Goal: Information Seeking & Learning: Learn about a topic

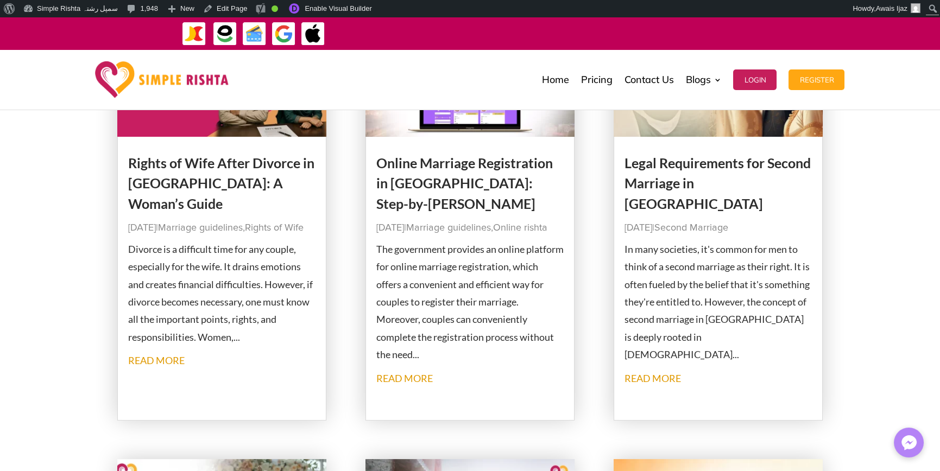
scroll to position [326, 0]
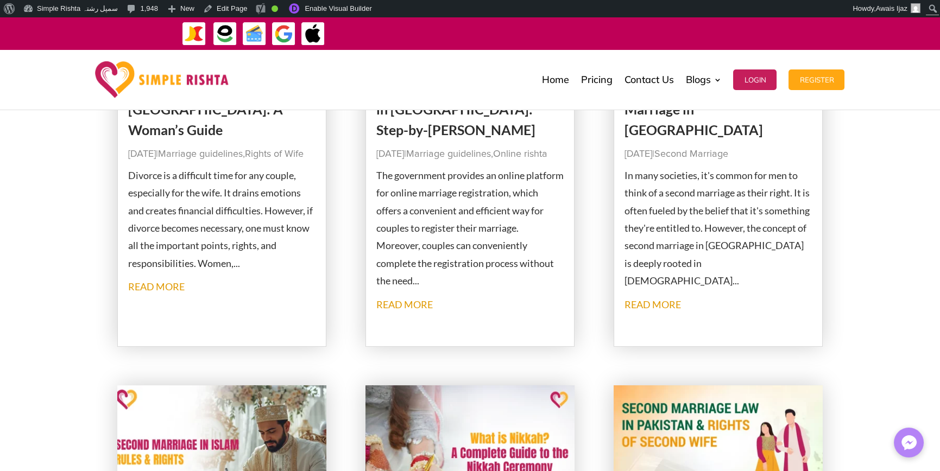
click at [221, 262] on p "Divorce is a difficult time for any couple, especially for the wife. It drains …" at bounding box center [222, 219] width 188 height 105
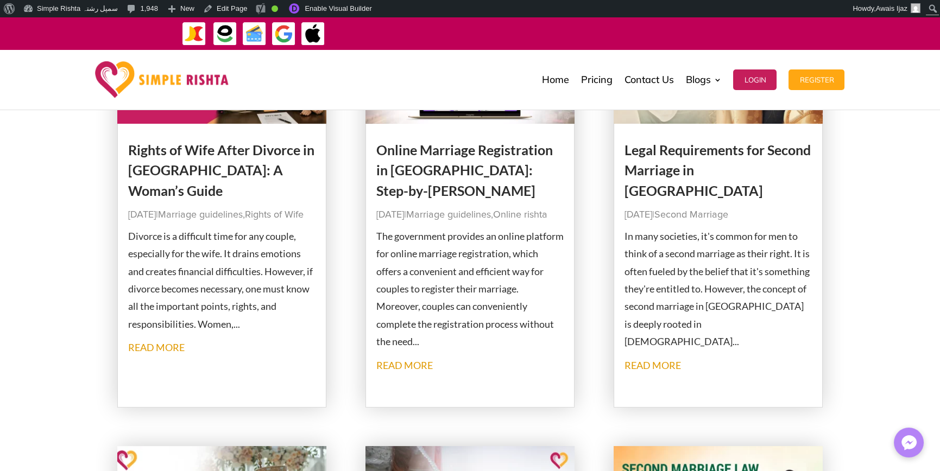
scroll to position [271, 0]
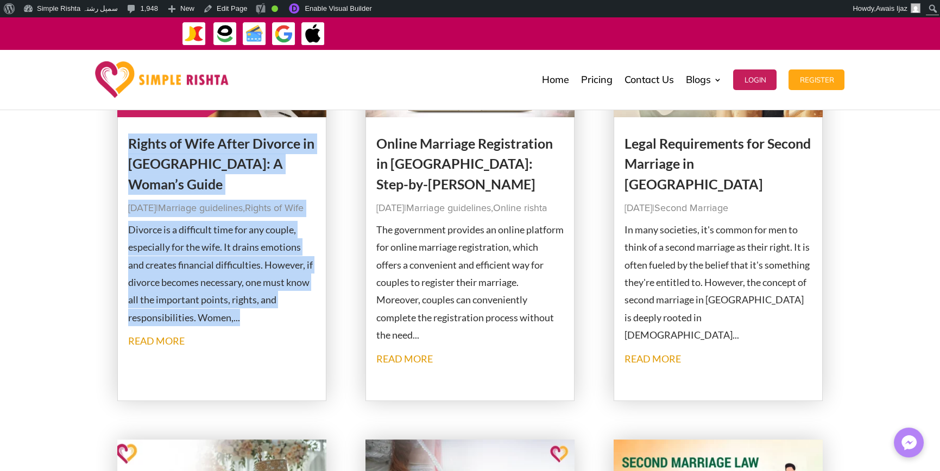
drag, startPoint x: 124, startPoint y: 132, endPoint x: 281, endPoint y: 323, distance: 246.1
click at [281, 323] on article "Rights of Wife After Divorce in [GEOGRAPHIC_DATA]: A Woman’s Guide [DATE] | Mar…" at bounding box center [222, 193] width 210 height 415
click at [221, 315] on p "Divorce is a difficult time for any couple, especially for the wife. It drains …" at bounding box center [222, 273] width 188 height 105
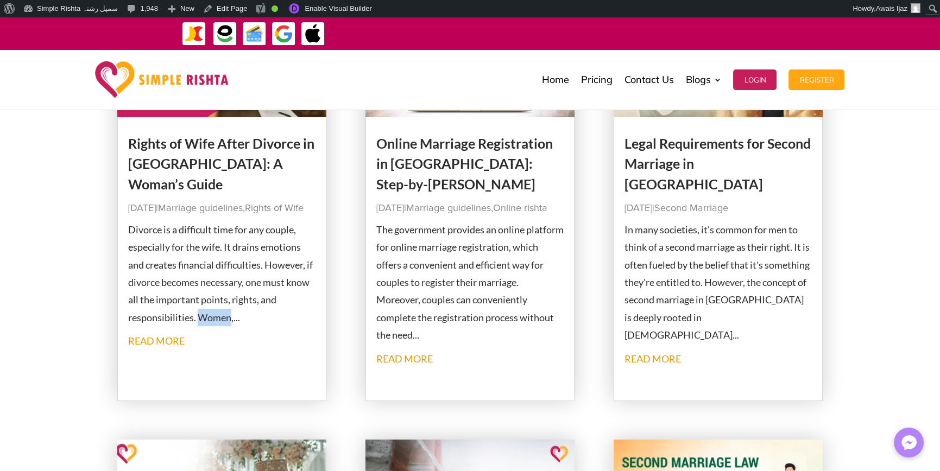
click at [221, 315] on p "Divorce is a difficult time for any couple, especially for the wife. It drains …" at bounding box center [222, 273] width 188 height 105
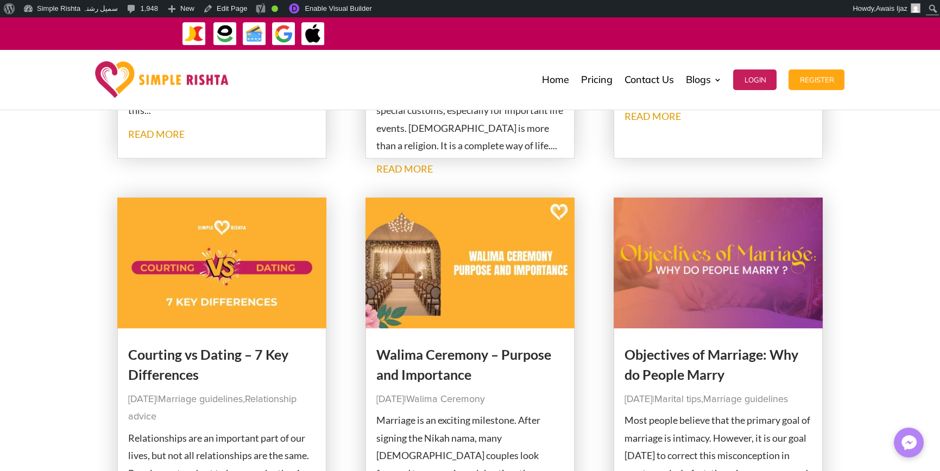
scroll to position [977, 0]
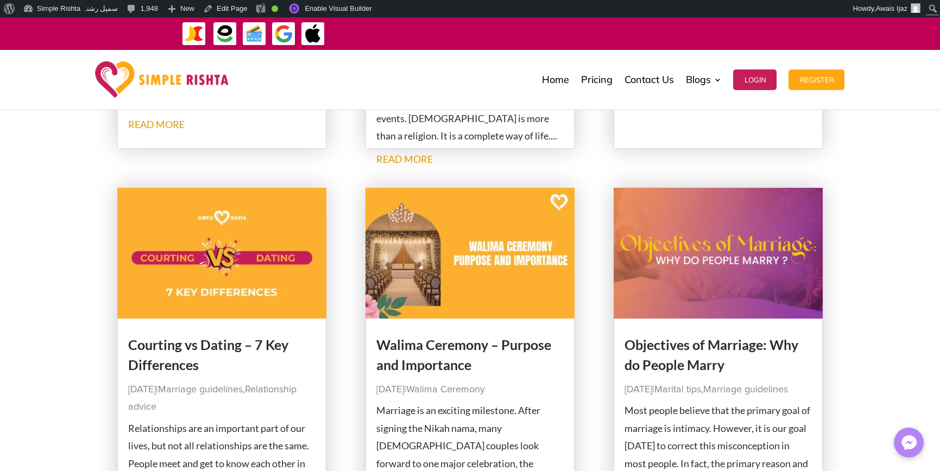
click at [156, 446] on p "Relationships are an important part of our lives, but not all relationships are…" at bounding box center [222, 472] width 188 height 105
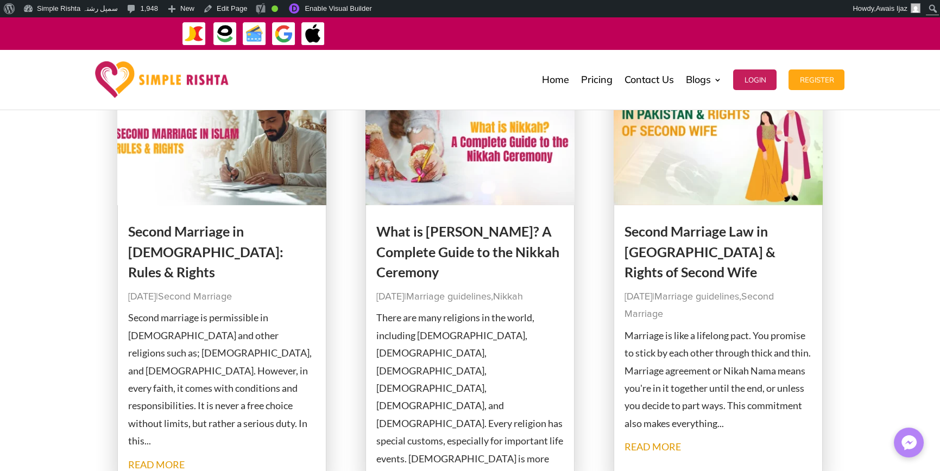
scroll to position [597, 0]
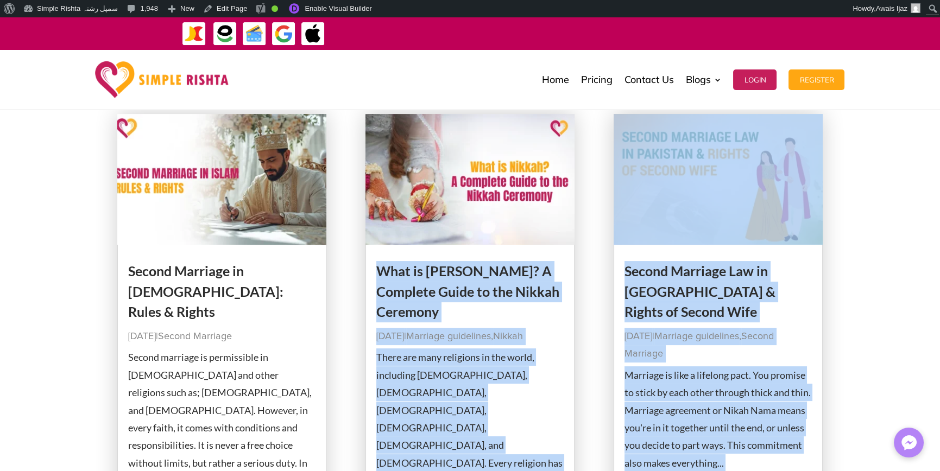
drag, startPoint x: 366, startPoint y: 265, endPoint x: 586, endPoint y: 395, distance: 255.0
click at [586, 395] on div "Rights of Wife After Divorce in [GEOGRAPHIC_DATA]: A Woman’s Guide [DATE] | Mar…" at bounding box center [470, 336] width 706 height 1351
click at [351, 362] on div "Page 1 of 22 1 2 3 4 Last" at bounding box center [470, 336] width 706 height 1351
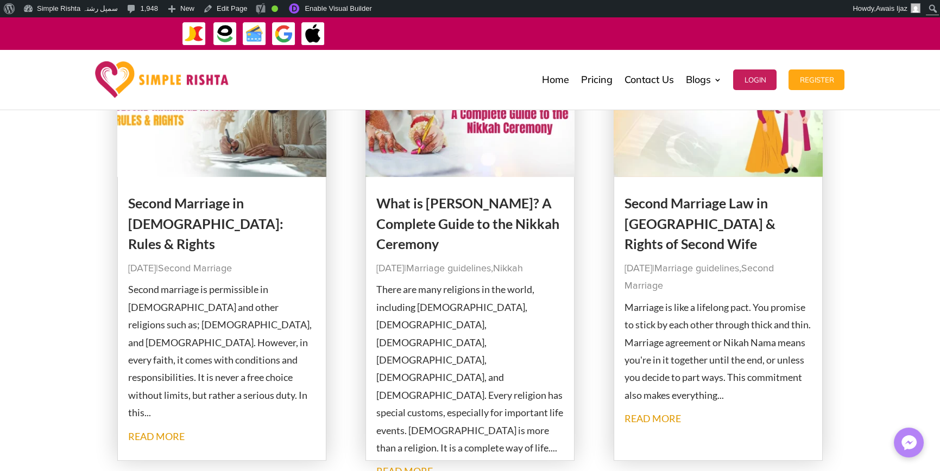
scroll to position [760, 0]
